Goal: Navigation & Orientation: Find specific page/section

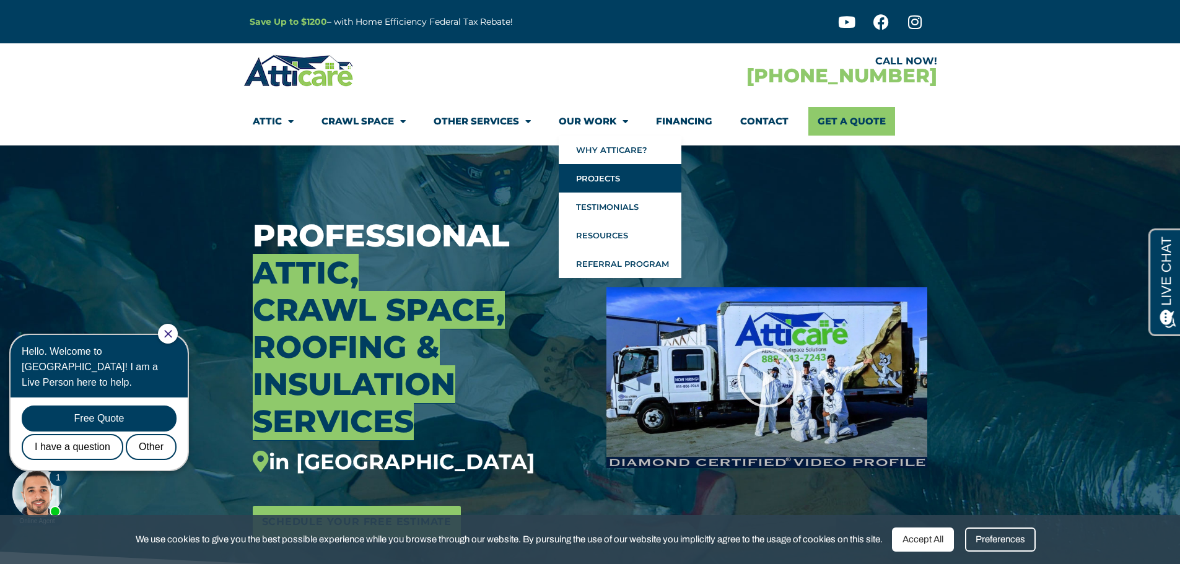
click at [595, 186] on link "Projects" at bounding box center [620, 178] width 123 height 28
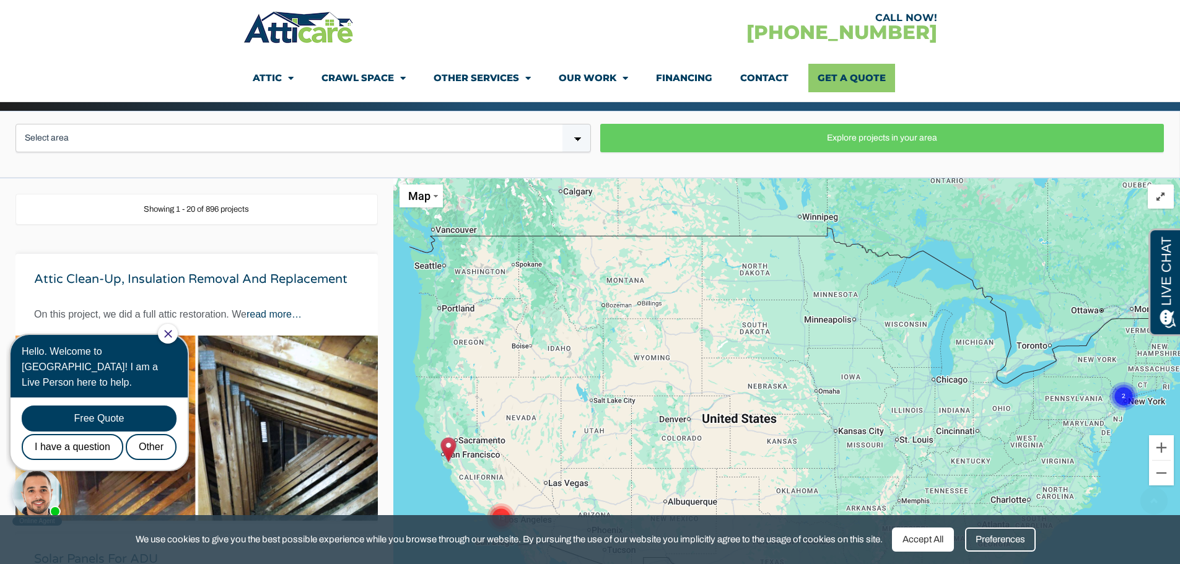
scroll to position [248, 0]
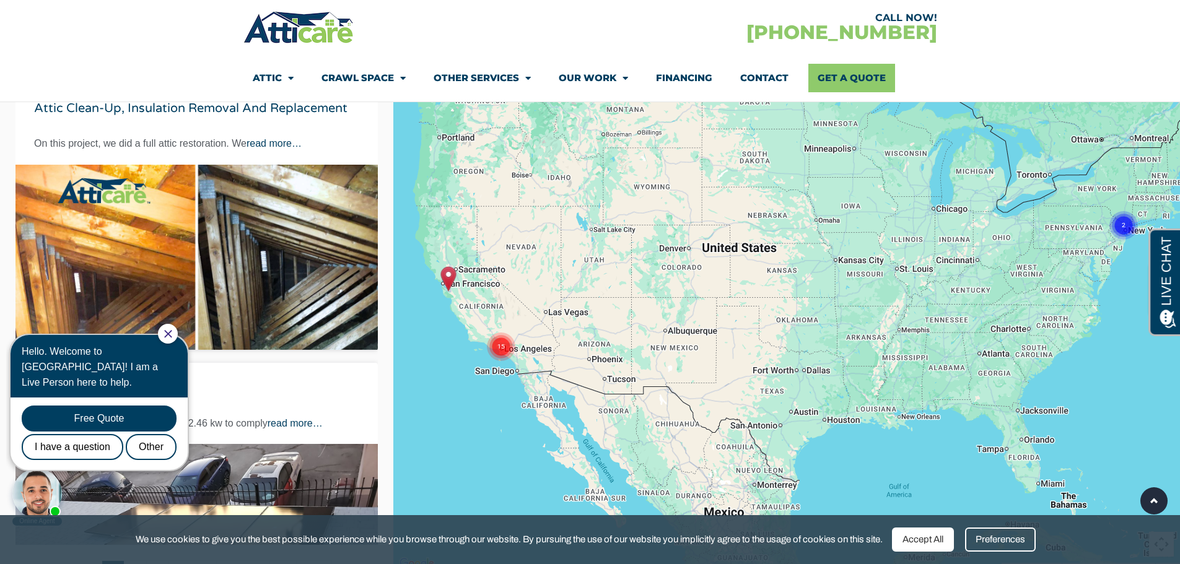
click at [502, 353] on circle "Cluster of 15 markers" at bounding box center [501, 347] width 28 height 28
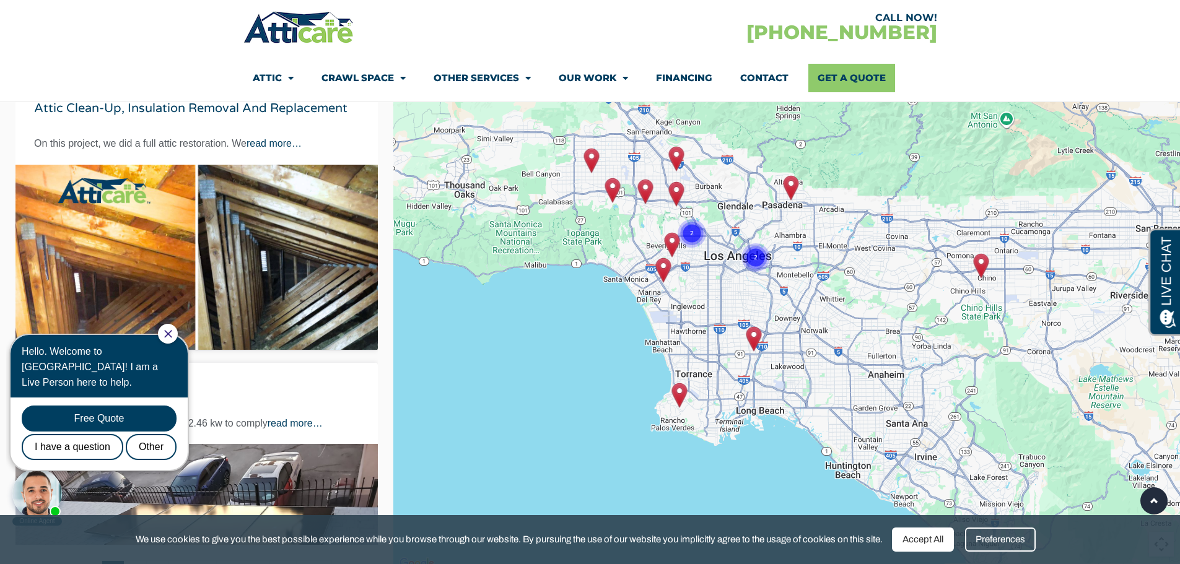
click at [786, 375] on div "To navigate, press the arrow keys. To activate drag with keyboard, press Alt + …" at bounding box center [786, 289] width 787 height 564
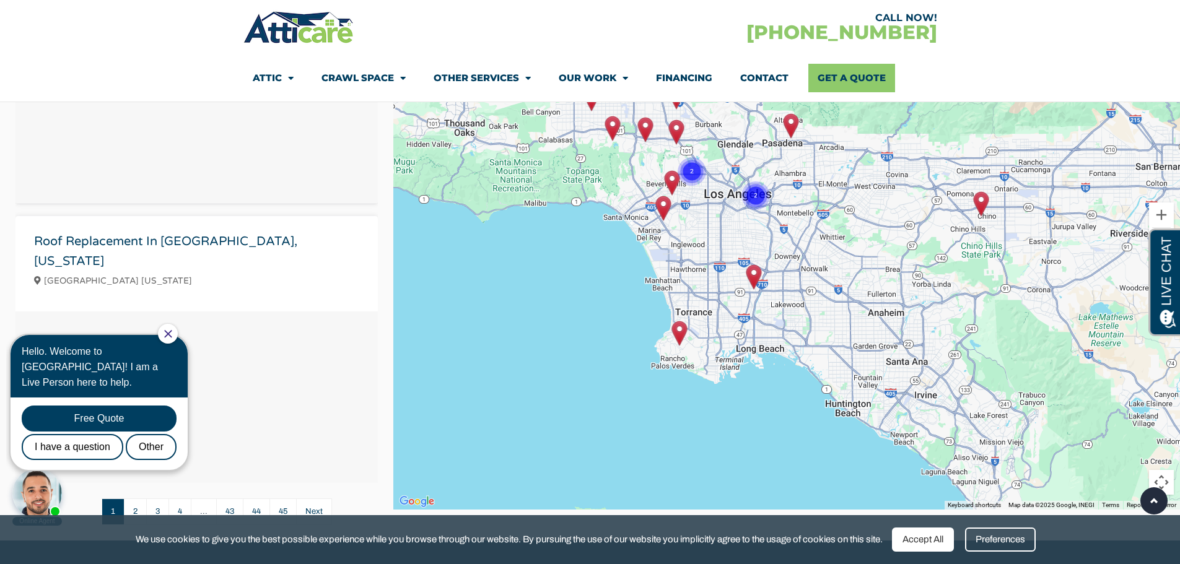
scroll to position [4398, 0]
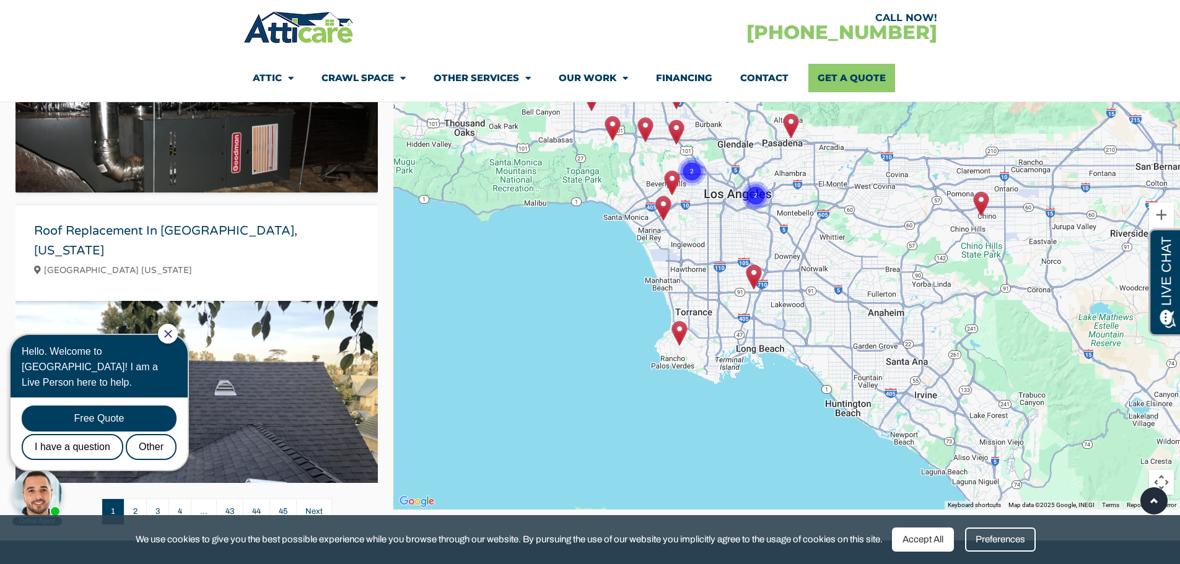
click at [172, 333] on icon "Close Chat" at bounding box center [168, 334] width 8 height 8
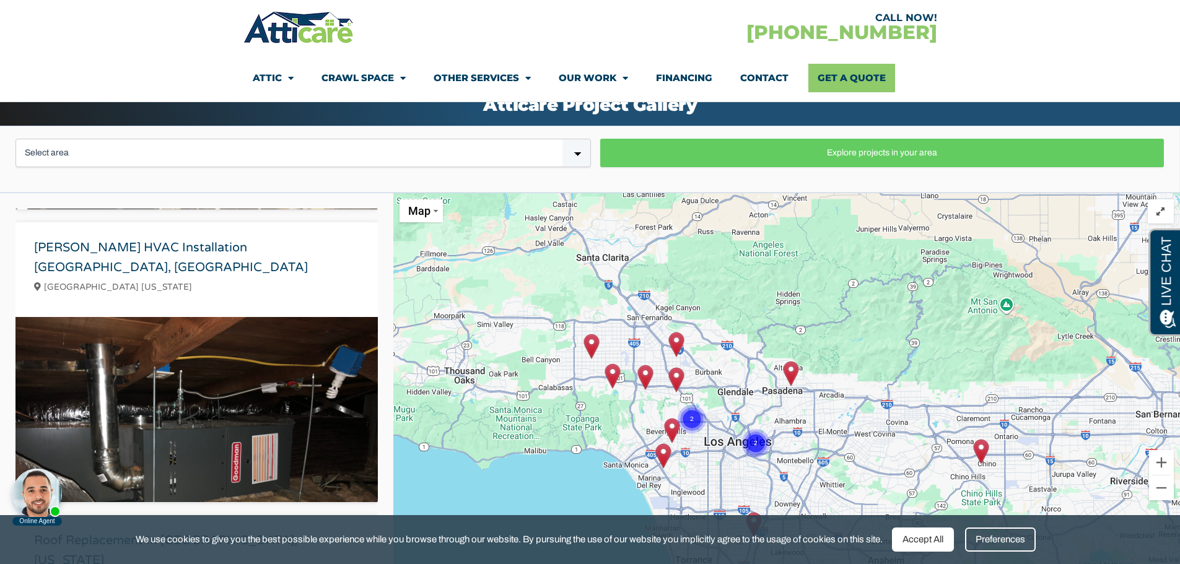
scroll to position [0, 0]
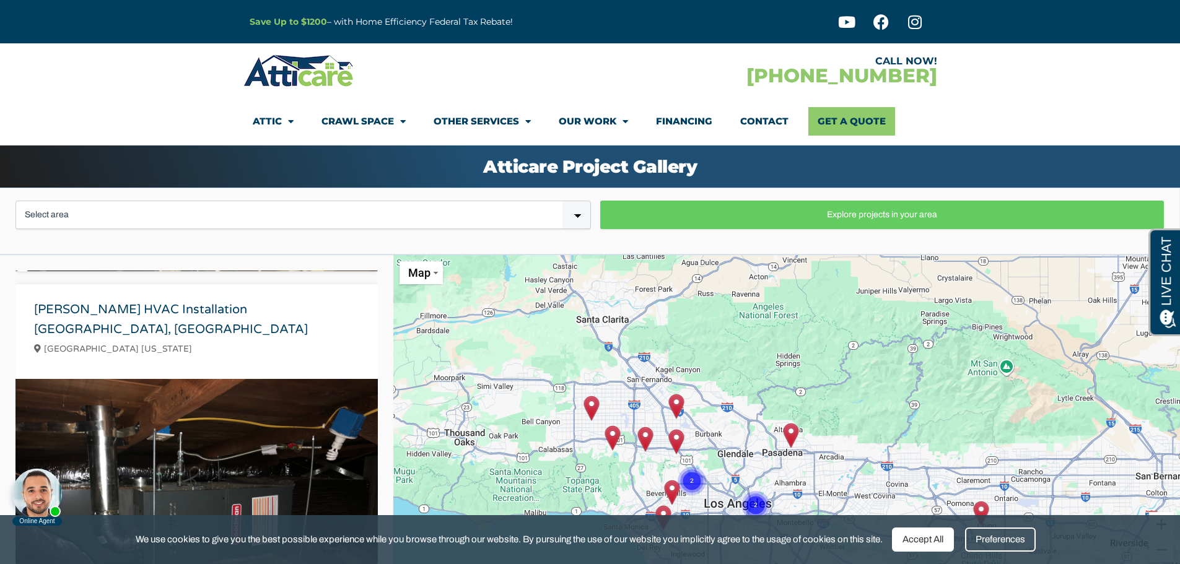
click at [267, 207] on select "Select area Bay Area Los Angeles Area New Jersey / New York" at bounding box center [302, 215] width 575 height 28
select select "Los Angeles California"
click at [15, 201] on select "Select area Bay Area Los Angeles Area New Jersey / New York" at bounding box center [302, 215] width 575 height 28
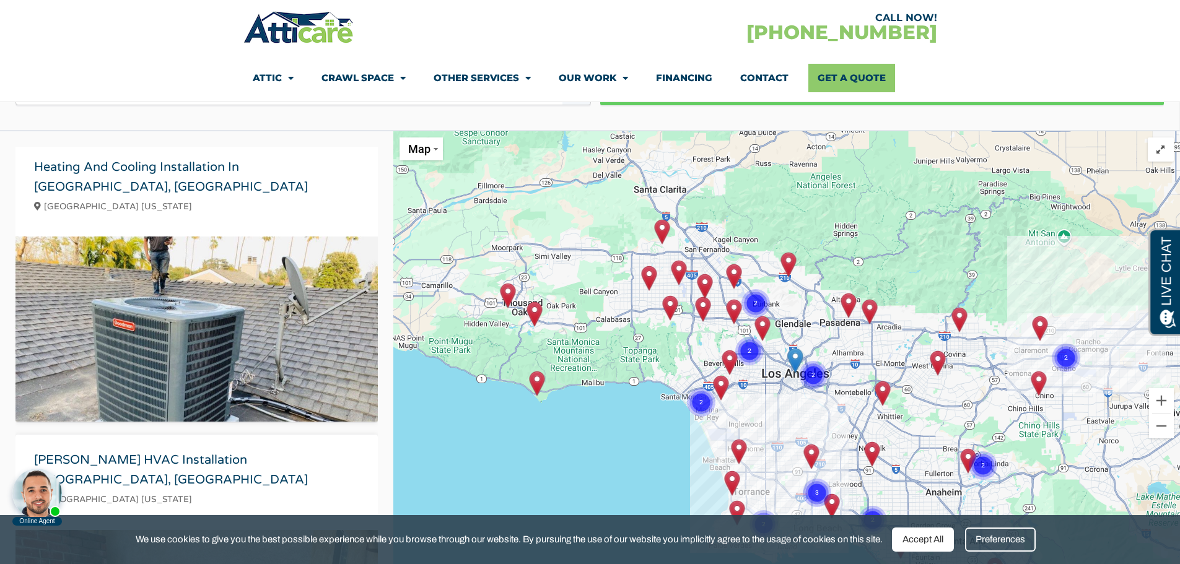
scroll to position [248, 0]
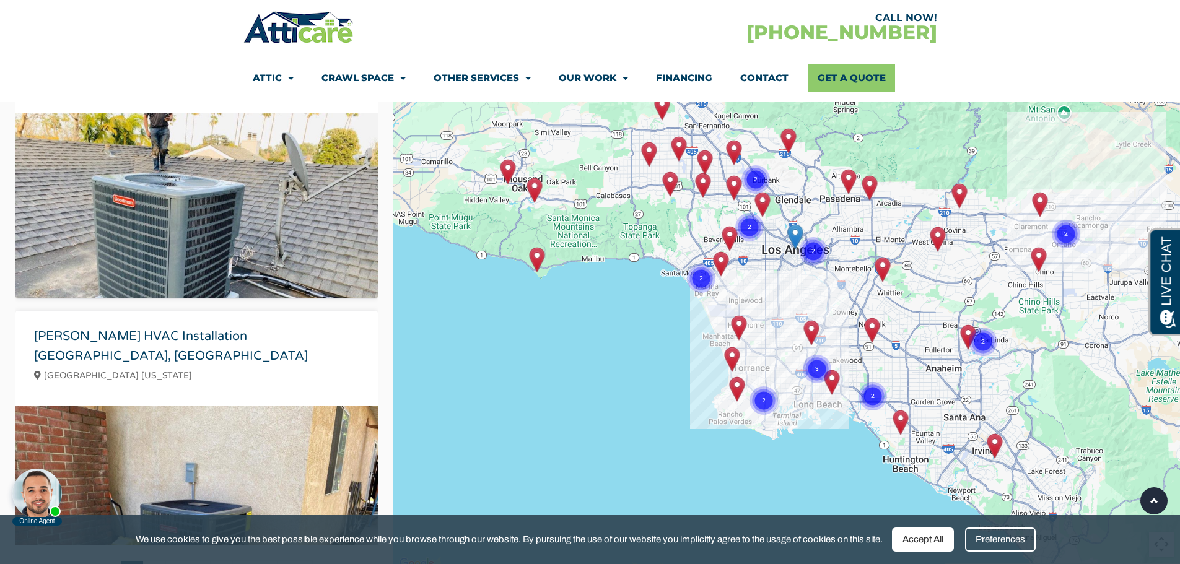
click at [820, 374] on circle "Cluster of 3 markers" at bounding box center [817, 369] width 28 height 28
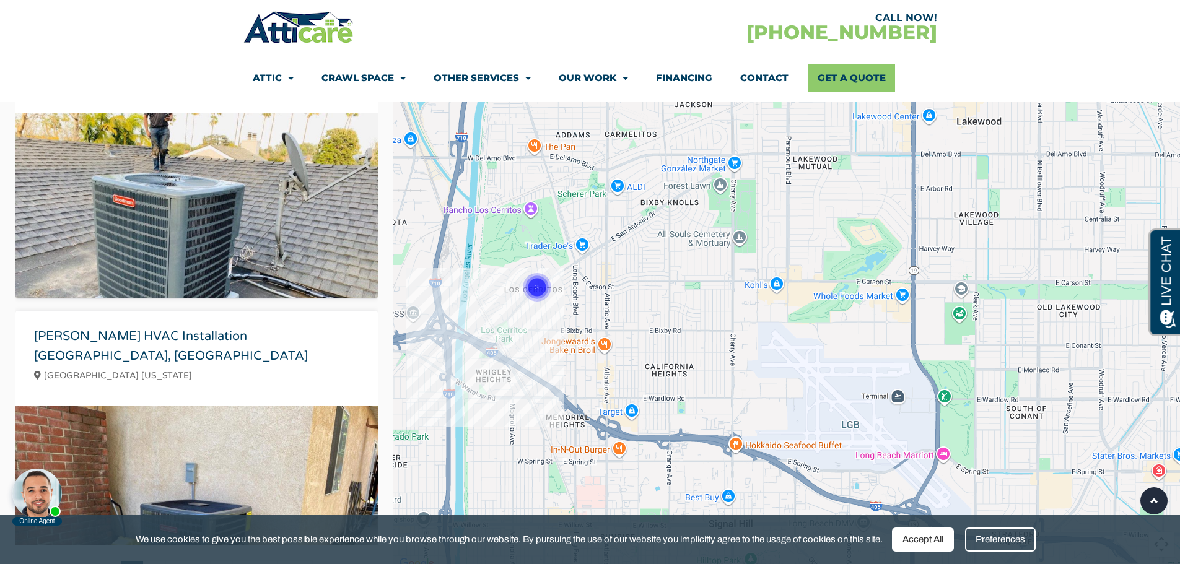
drag, startPoint x: 949, startPoint y: 364, endPoint x: 696, endPoint y: 364, distance: 252.7
click at [696, 364] on div "To navigate, press the arrow keys. To activate drag with keyboard, press Alt + …" at bounding box center [786, 289] width 787 height 564
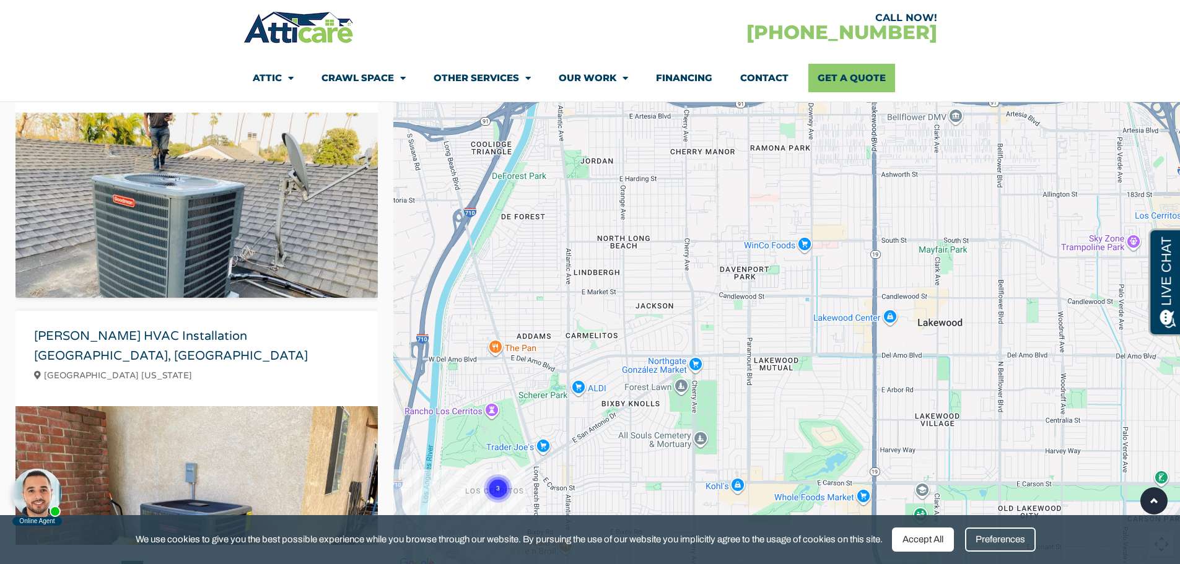
drag, startPoint x: 808, startPoint y: 199, endPoint x: 772, endPoint y: 389, distance: 193.0
click at [772, 389] on div "To navigate, press the arrow keys. To activate drag with keyboard, press Alt + …" at bounding box center [786, 289] width 787 height 564
click at [768, 390] on div "To navigate, press the arrow keys. To activate drag with keyboard, press Alt + …" at bounding box center [786, 289] width 787 height 564
